Goal: Information Seeking & Learning: Learn about a topic

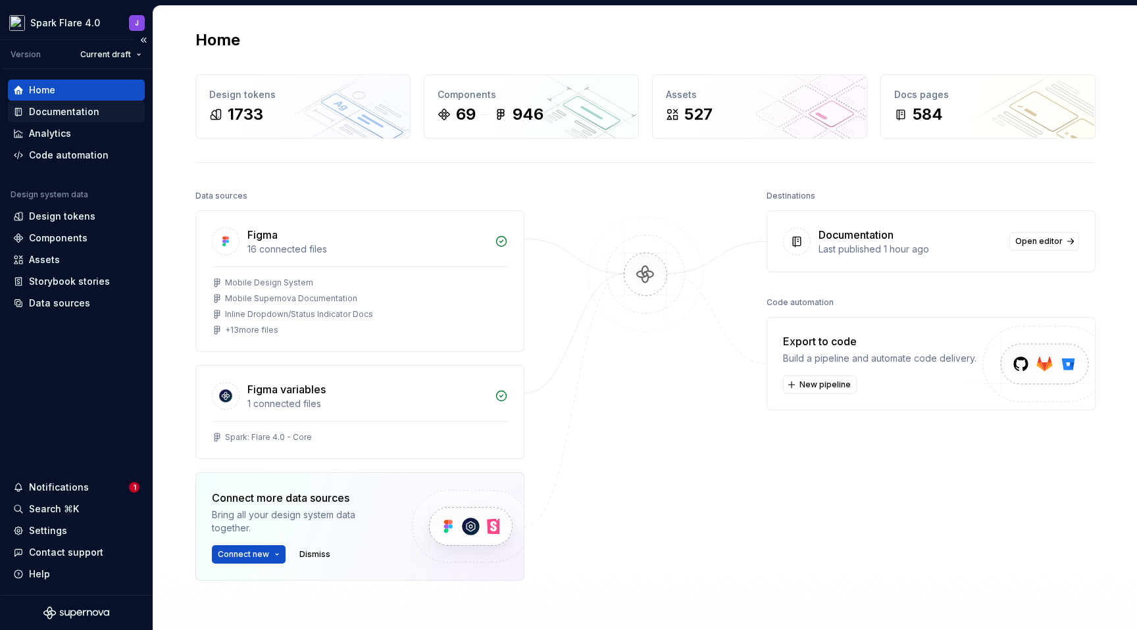
click at [70, 113] on div "Documentation" at bounding box center [64, 111] width 70 height 13
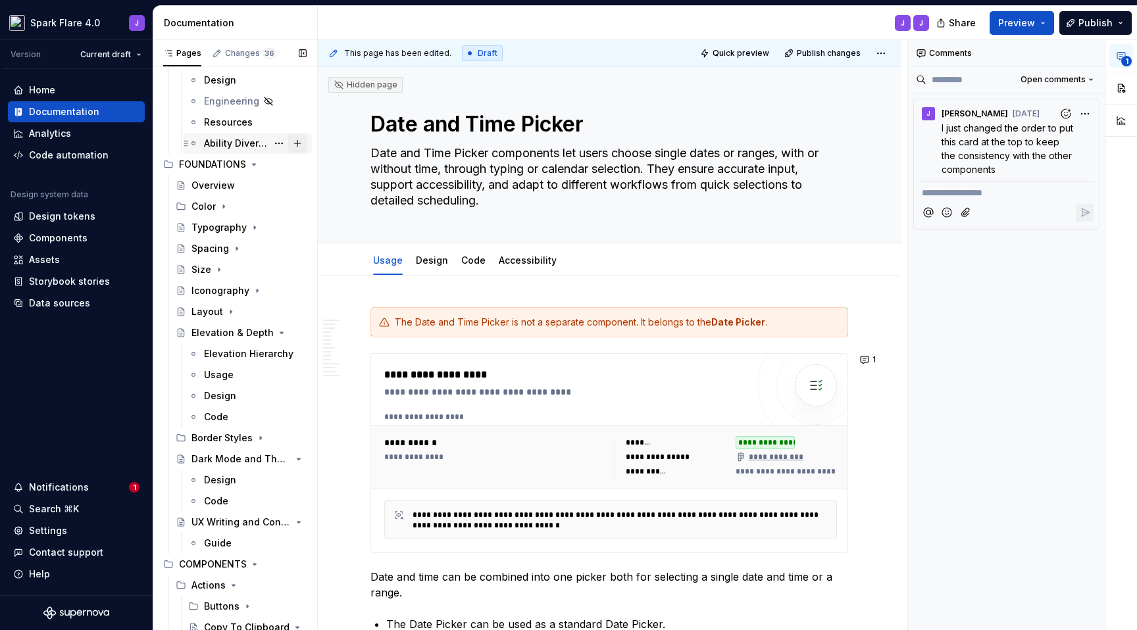
scroll to position [153, 0]
click at [66, 217] on div "Design tokens" at bounding box center [62, 216] width 66 height 13
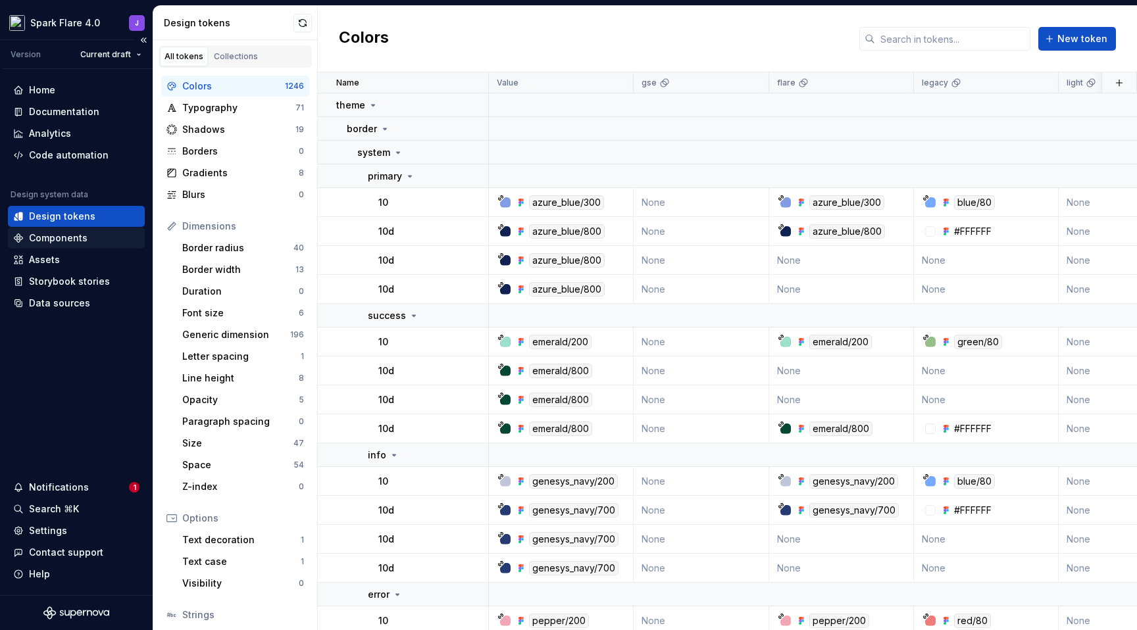
click at [63, 244] on div "Components" at bounding box center [58, 238] width 59 height 13
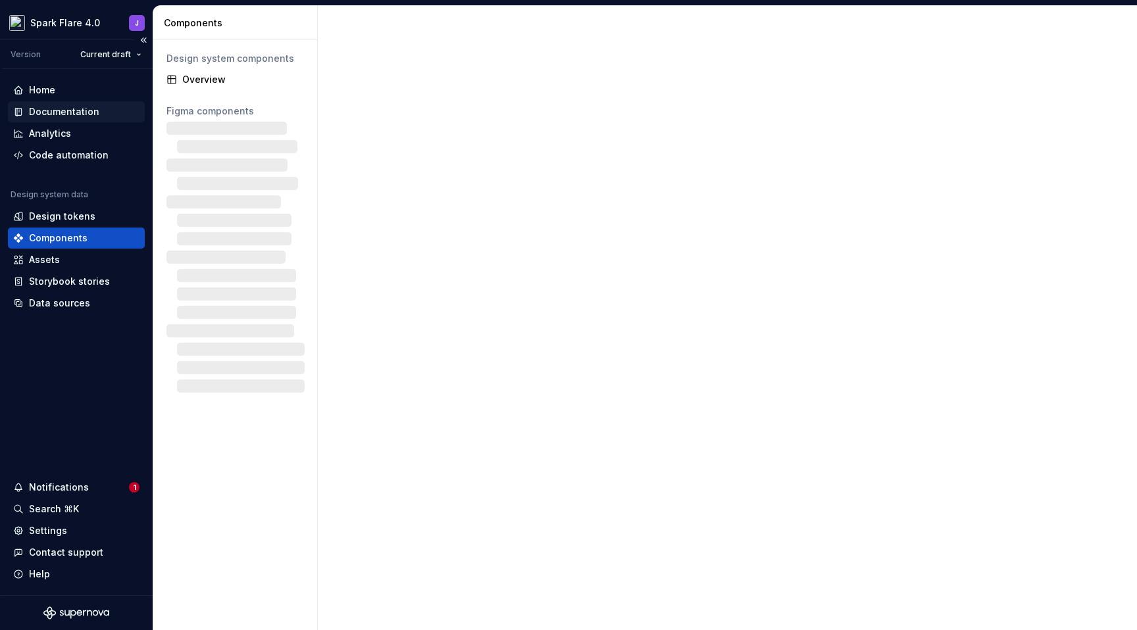
click at [88, 119] on div "Documentation" at bounding box center [76, 111] width 137 height 21
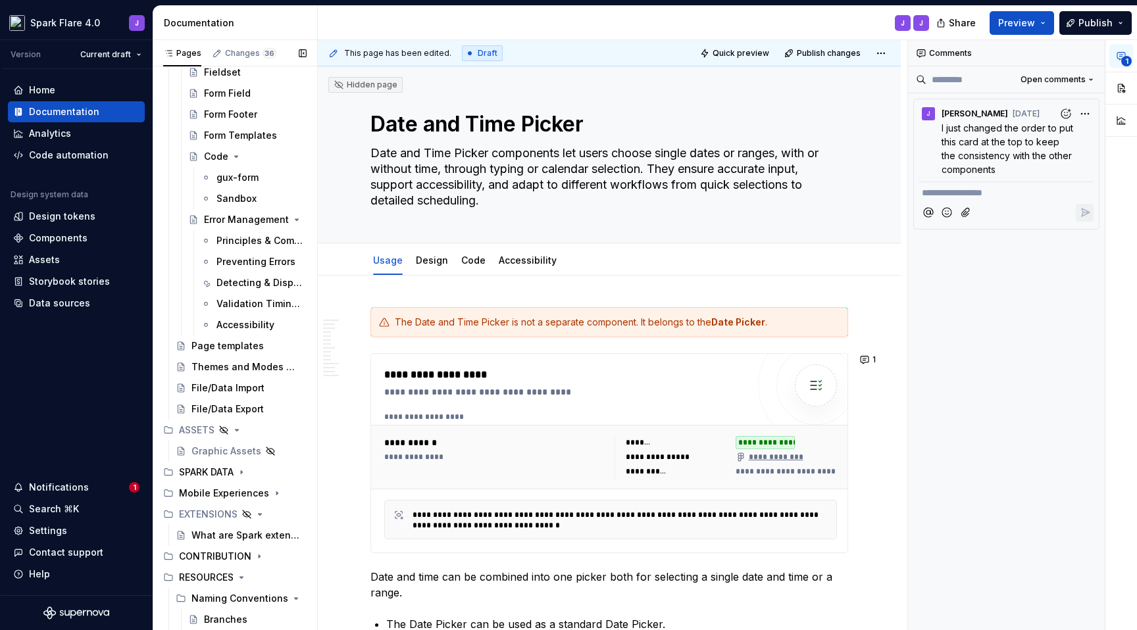
scroll to position [8564, 0]
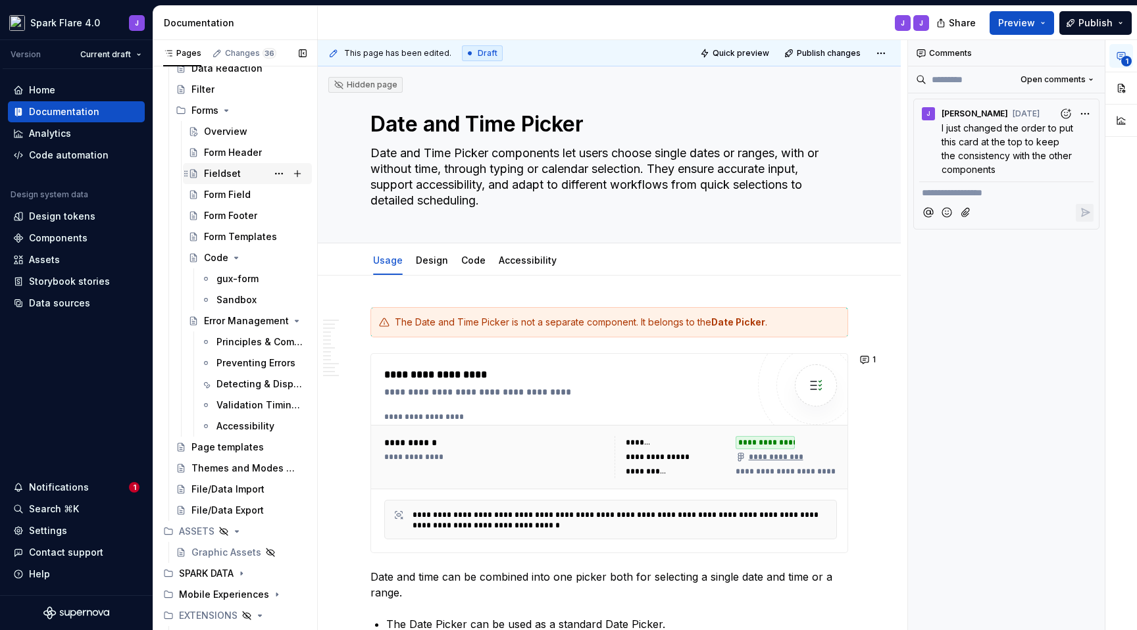
click at [231, 170] on div "Fieldset" at bounding box center [222, 173] width 37 height 13
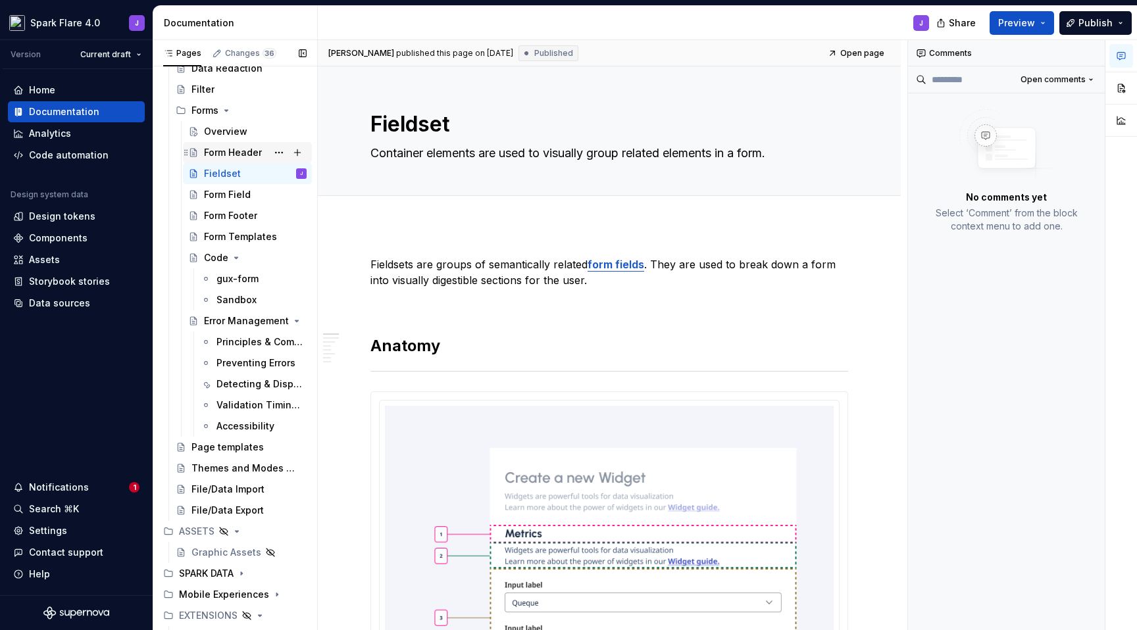
click at [238, 154] on div "Form Header" at bounding box center [233, 152] width 58 height 13
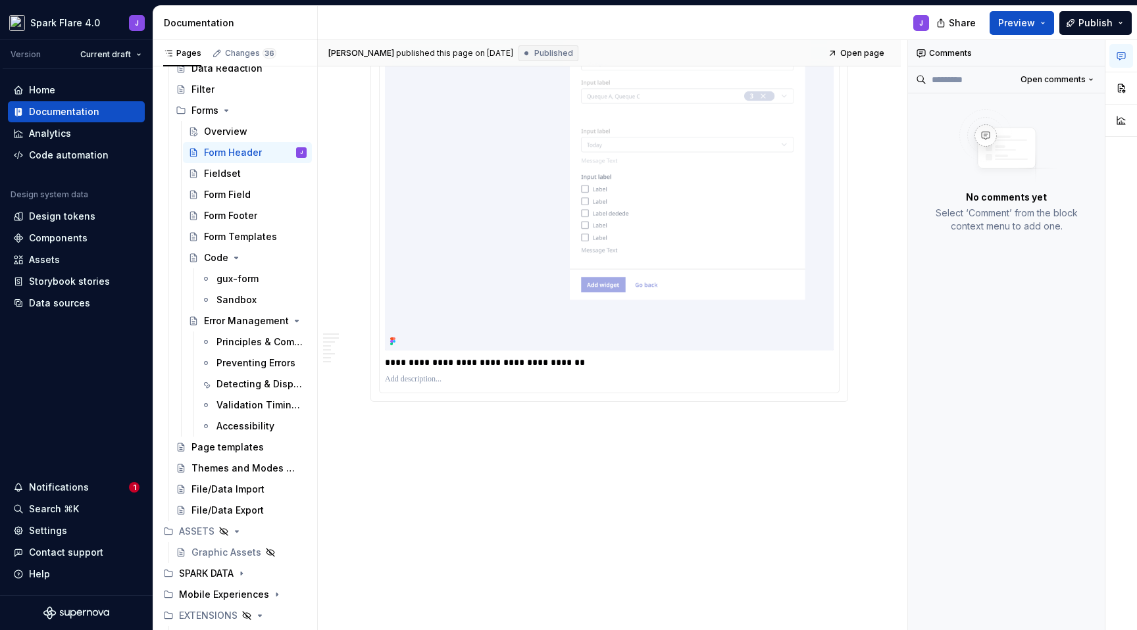
scroll to position [3153, 0]
type textarea "*"
